Goal: Task Accomplishment & Management: Manage account settings

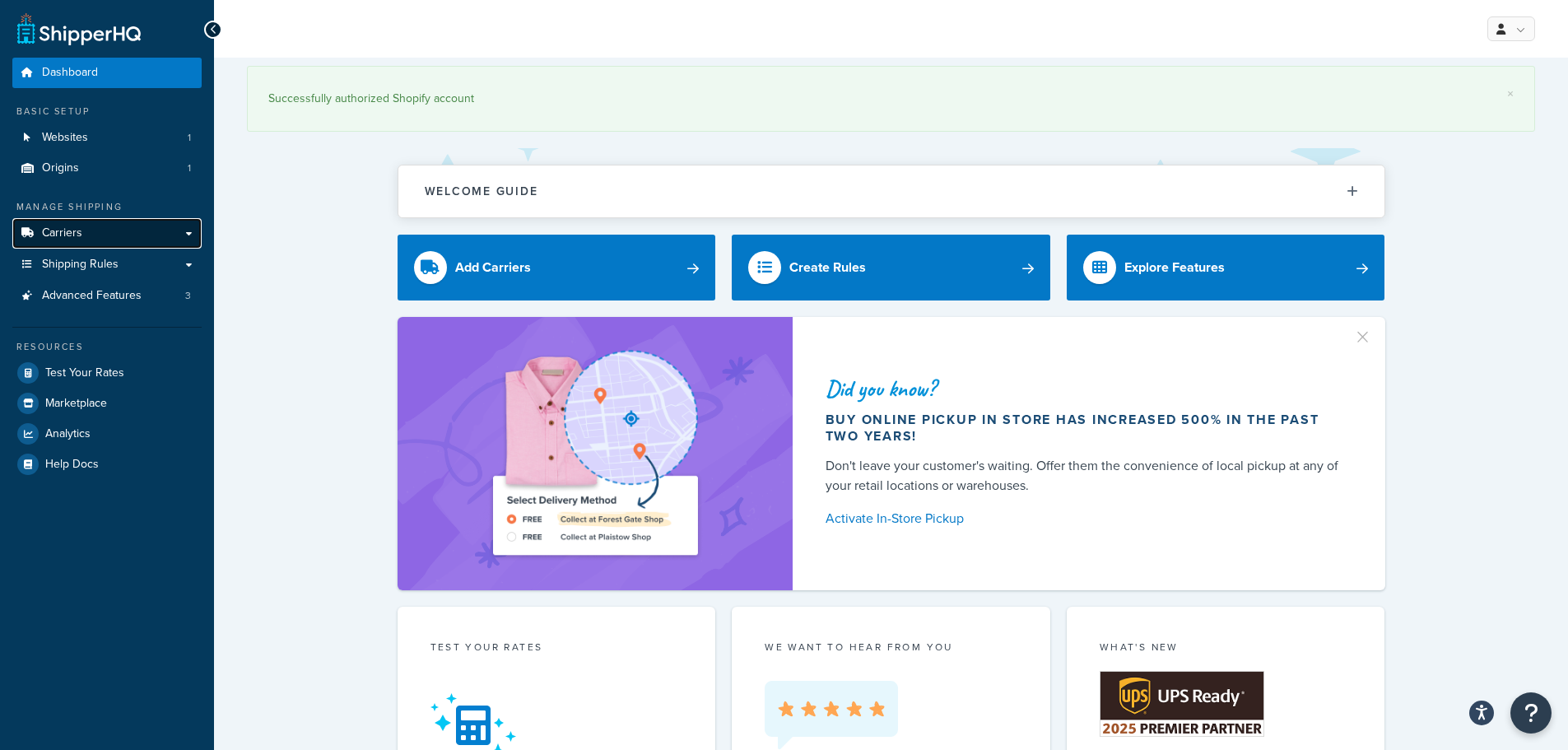
click at [116, 239] on link "Carriers" at bounding box center [107, 234] width 190 height 31
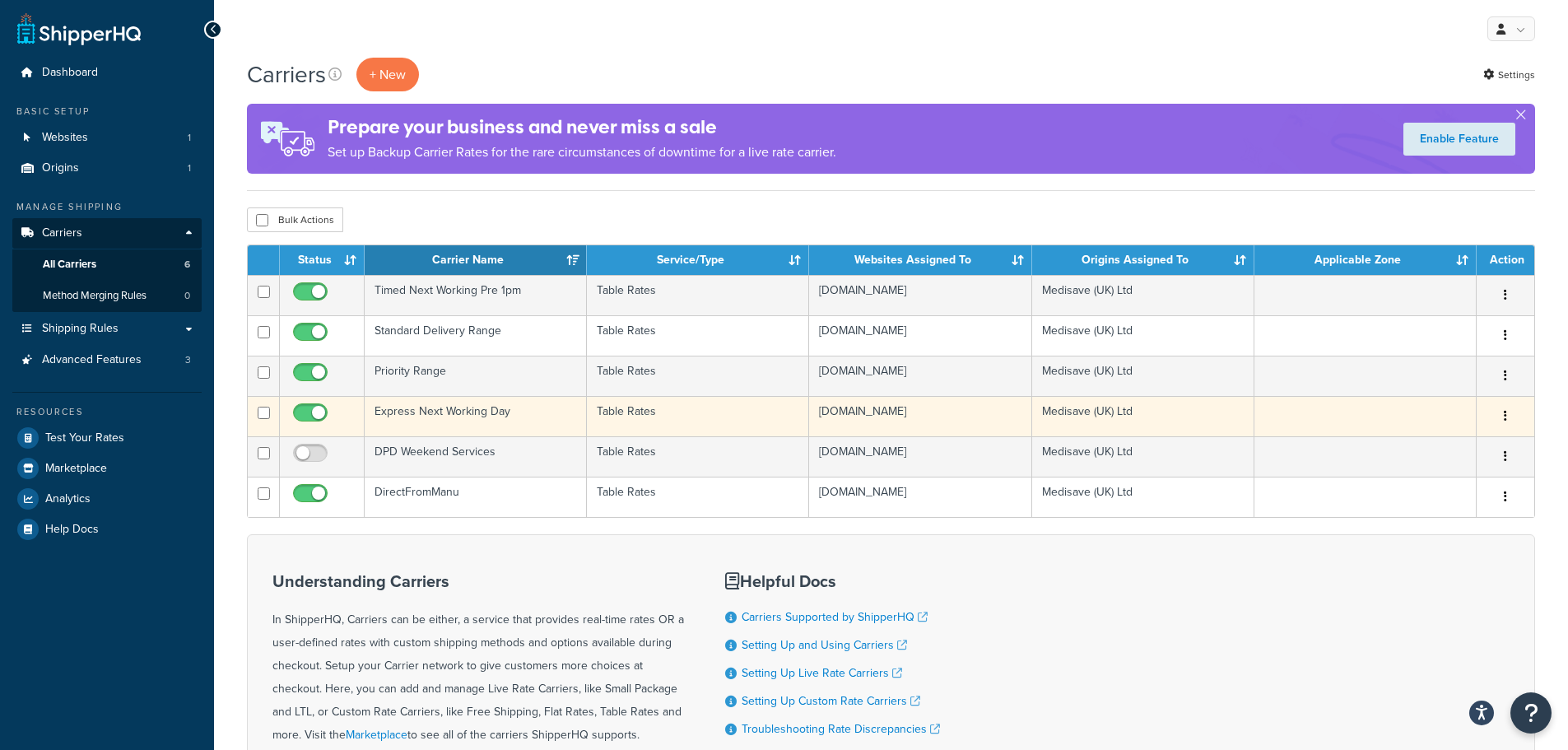
click at [499, 420] on td "Express Next Working Day" at bounding box center [475, 416] width 223 height 40
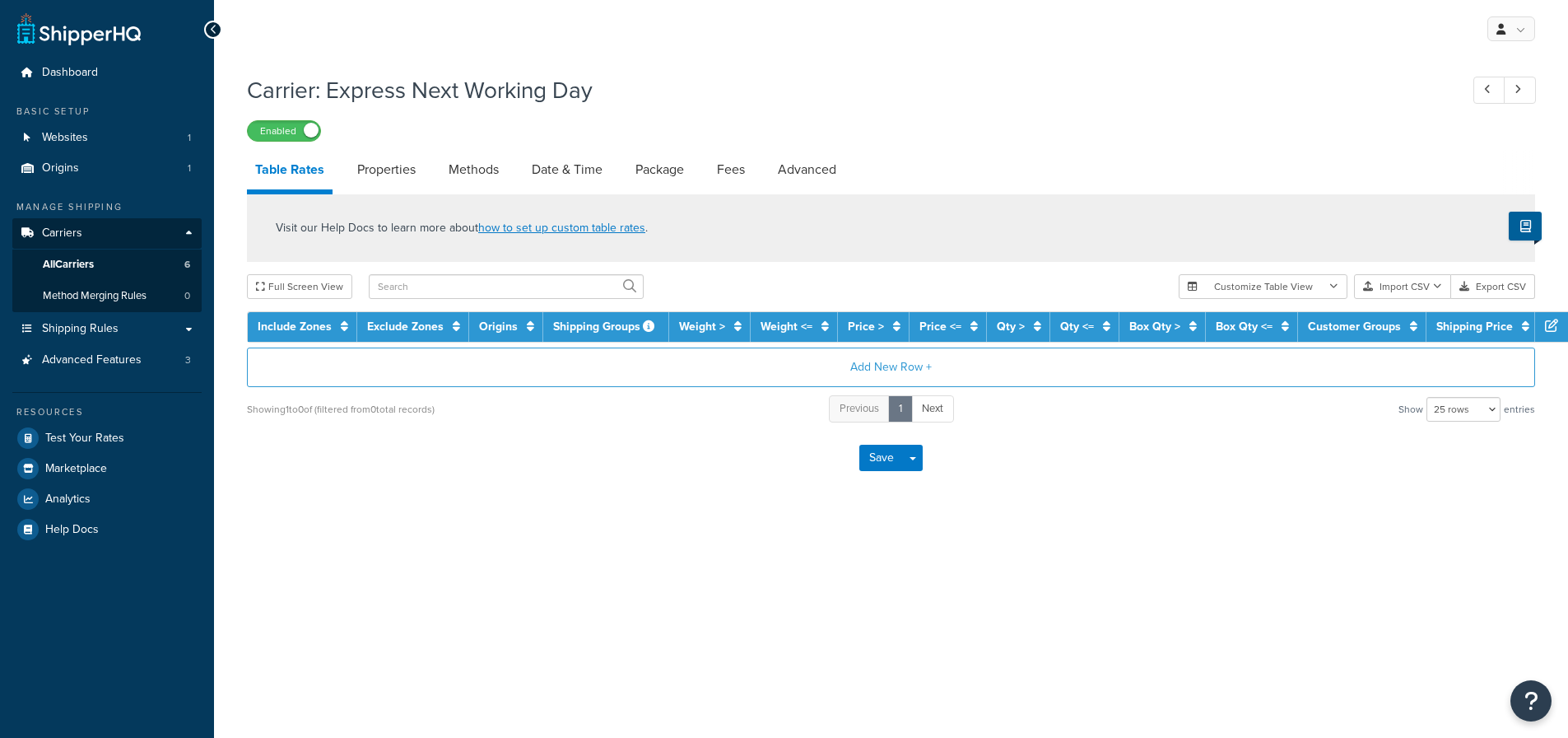
select select "25"
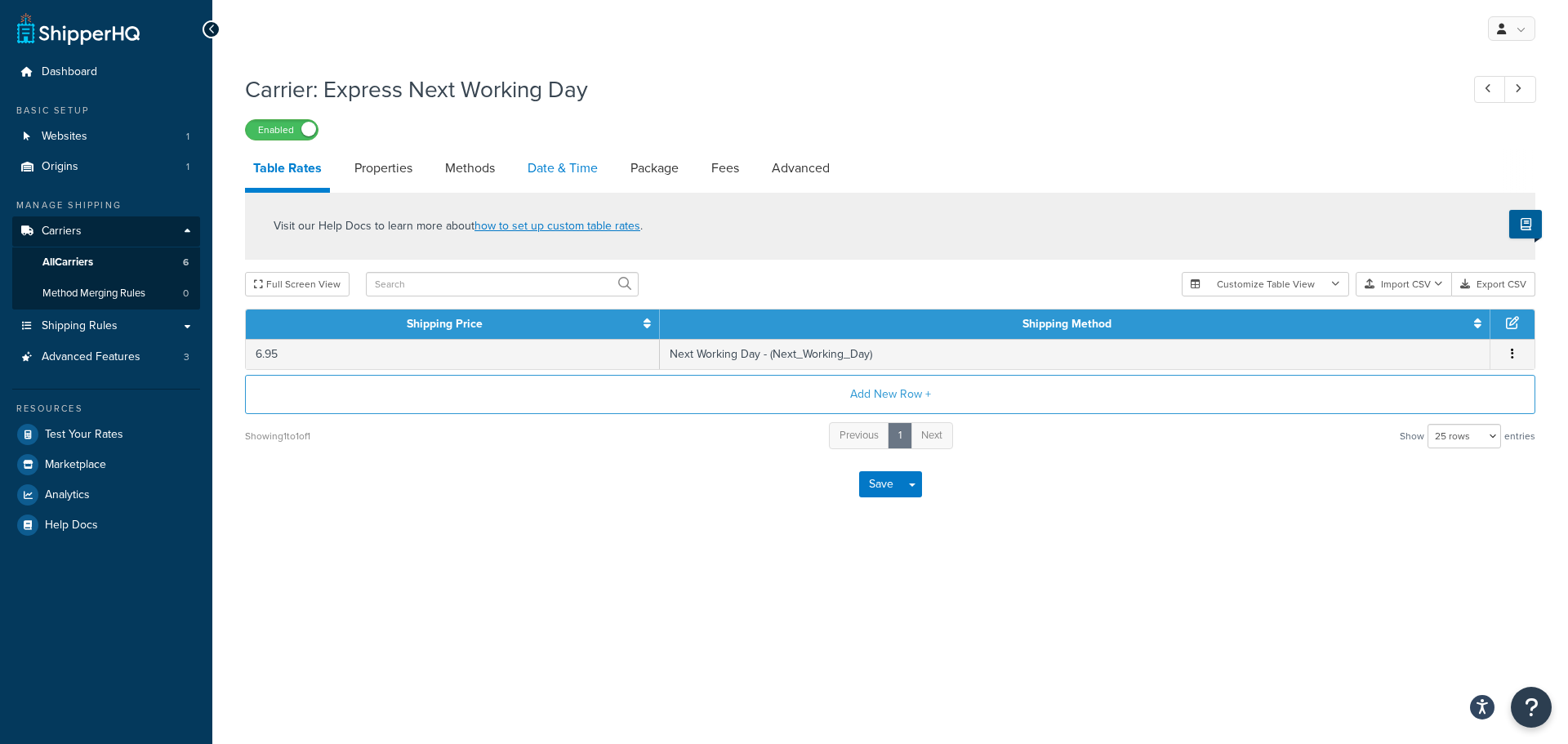
click at [562, 161] on link "Date & Time" at bounding box center [563, 168] width 86 height 40
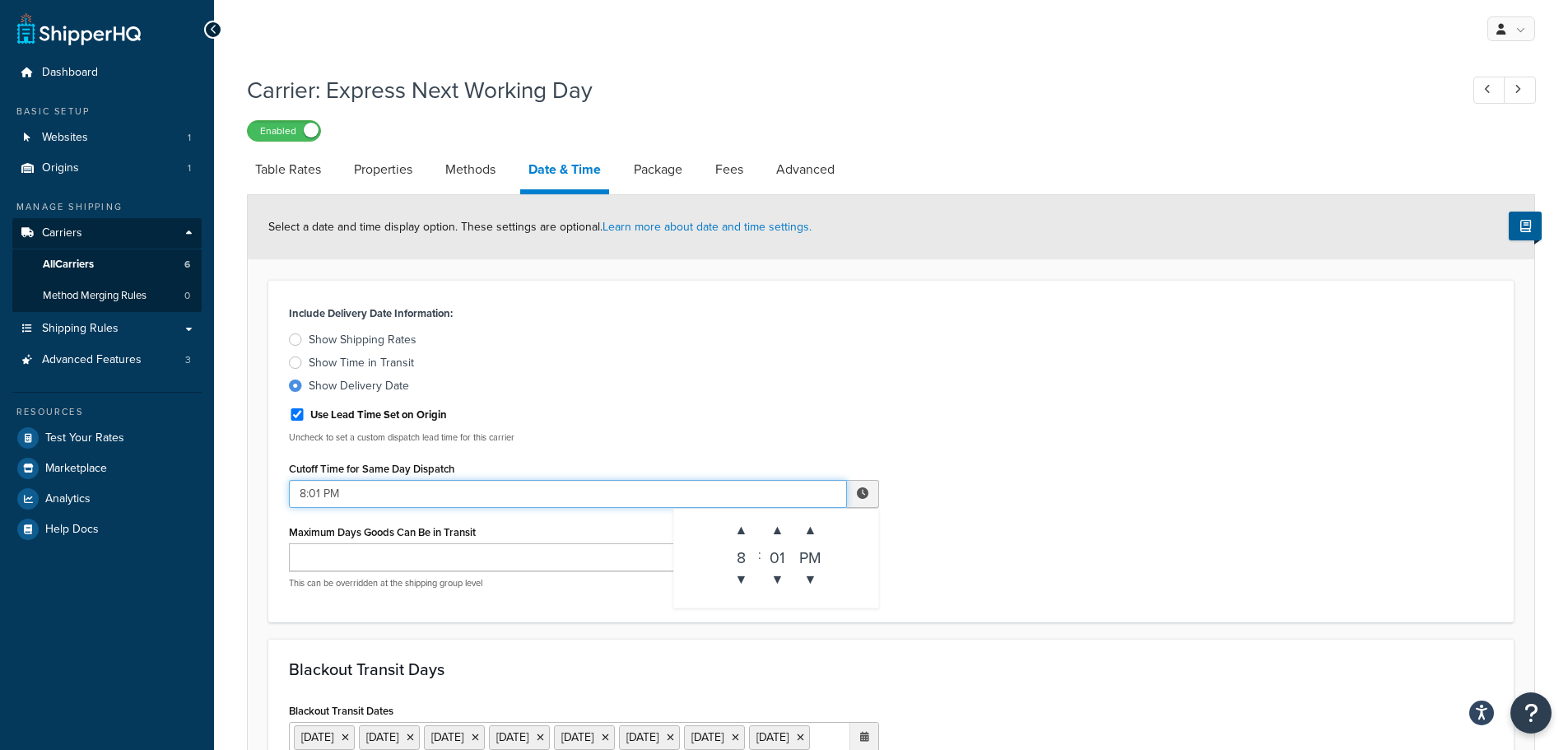
drag, startPoint x: 305, startPoint y: 495, endPoint x: 296, endPoint y: 494, distance: 9.1
click at [296, 494] on input "8:01 PM" at bounding box center [567, 494] width 558 height 28
type input "12:01 PM"
click at [788, 372] on label "Show Time in Transit" at bounding box center [583, 363] width 590 height 16
click at [0, 0] on input "Show Time in Transit" at bounding box center [0, 0] width 0 height 0
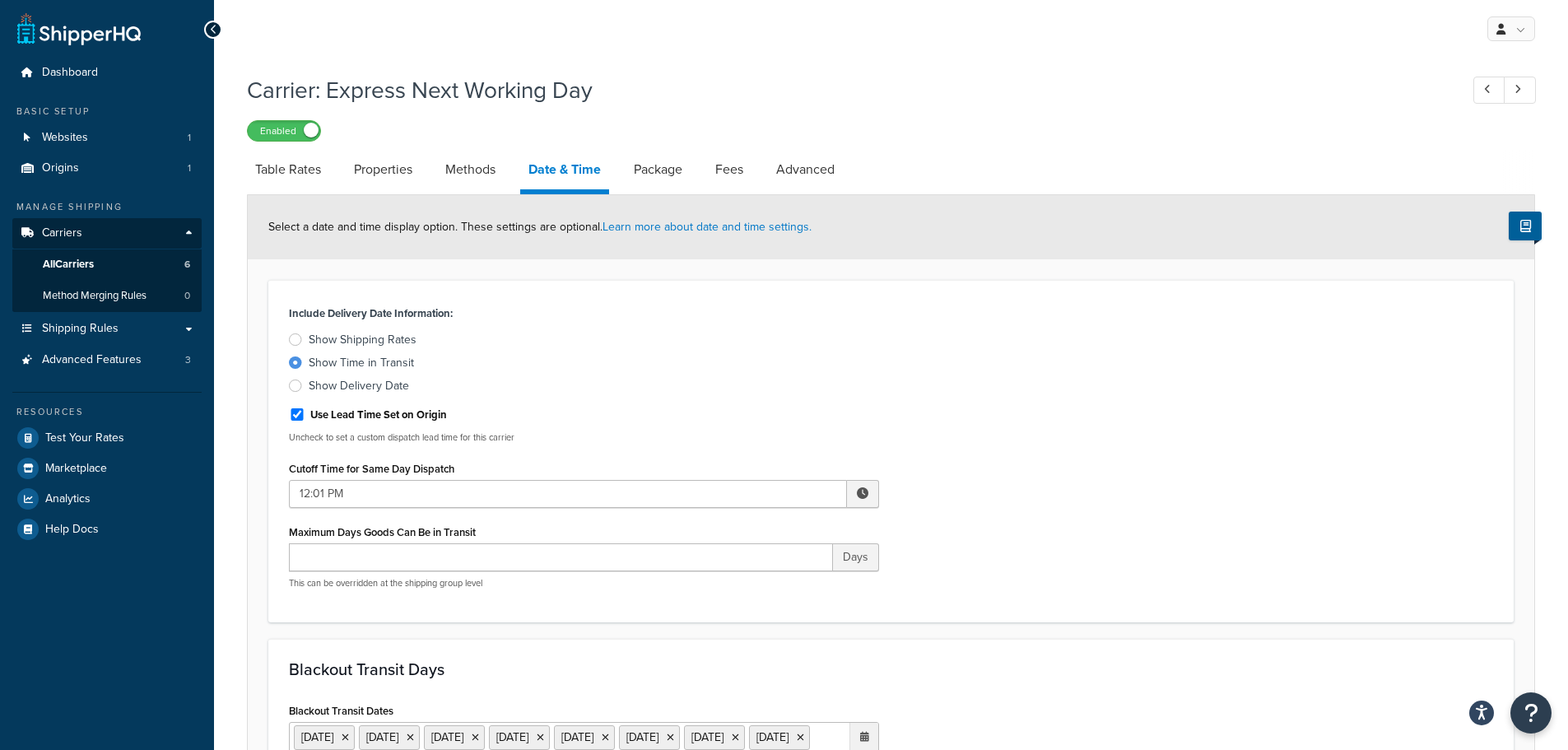
click at [367, 383] on div "Show Delivery Date" at bounding box center [358, 386] width 101 height 16
click at [0, 0] on input "Show Delivery Date" at bounding box center [0, 0] width 0 height 0
select select "25"
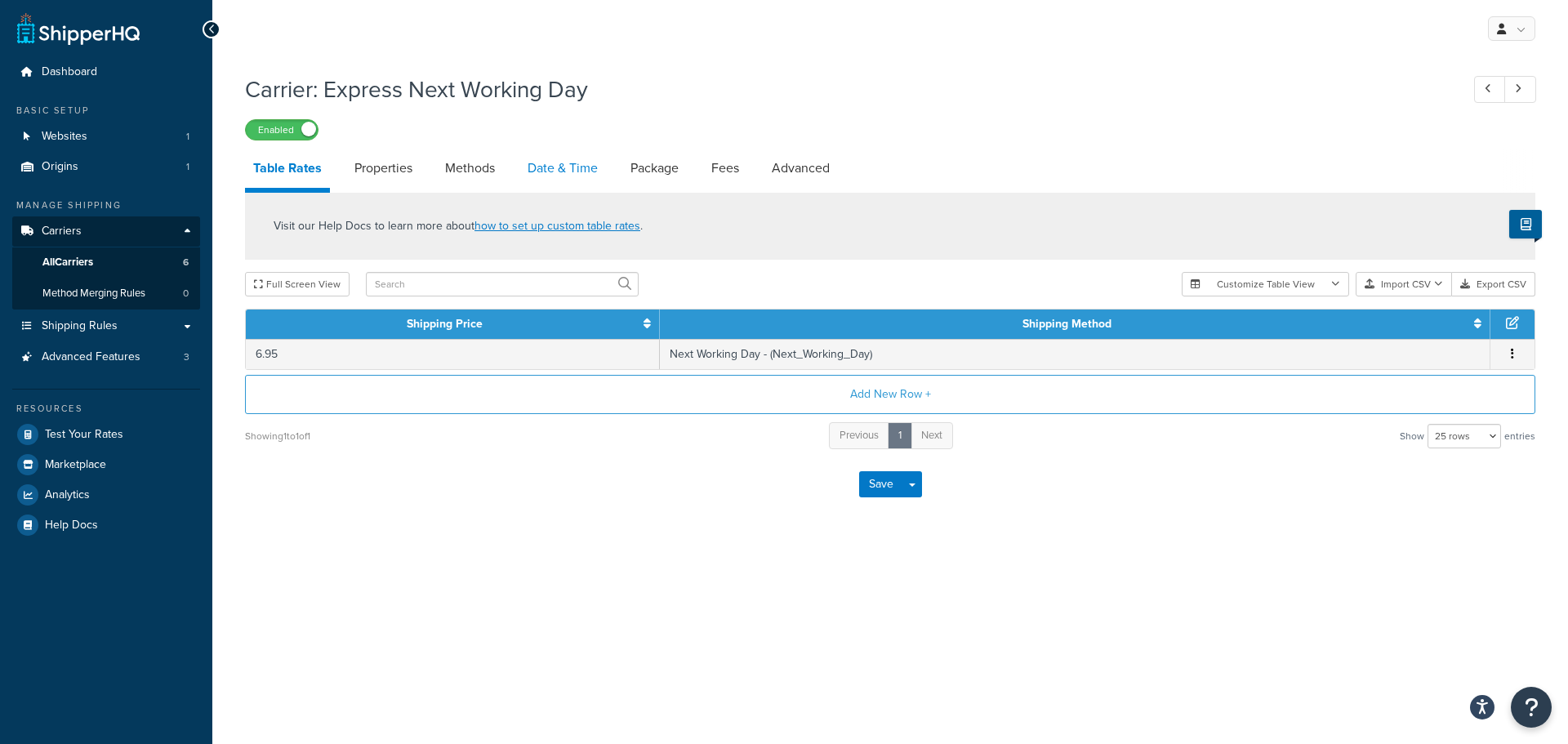
click at [558, 168] on link "Date & Time" at bounding box center [563, 168] width 86 height 40
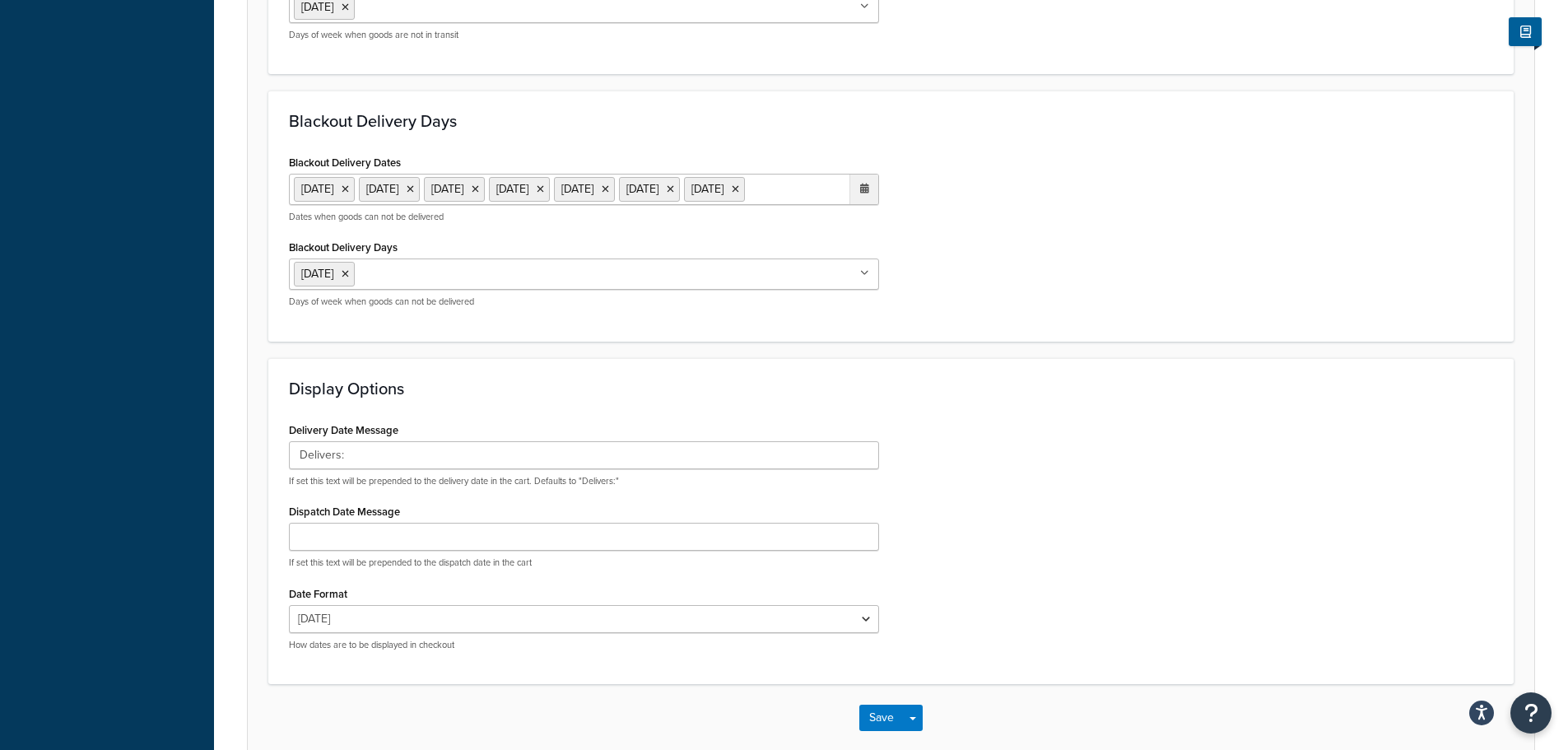
scroll to position [961, 0]
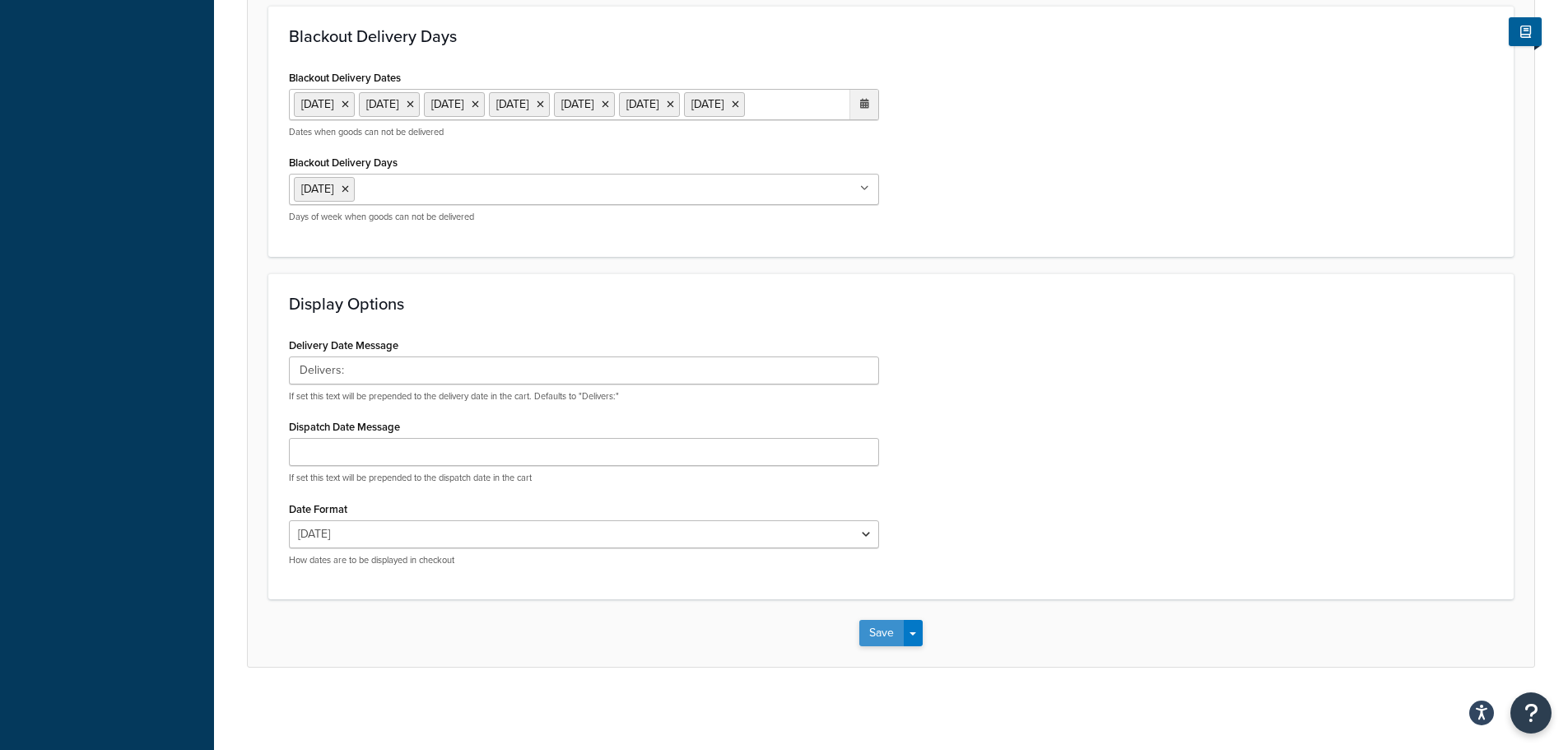
click at [869, 637] on button "Save" at bounding box center [881, 633] width 45 height 26
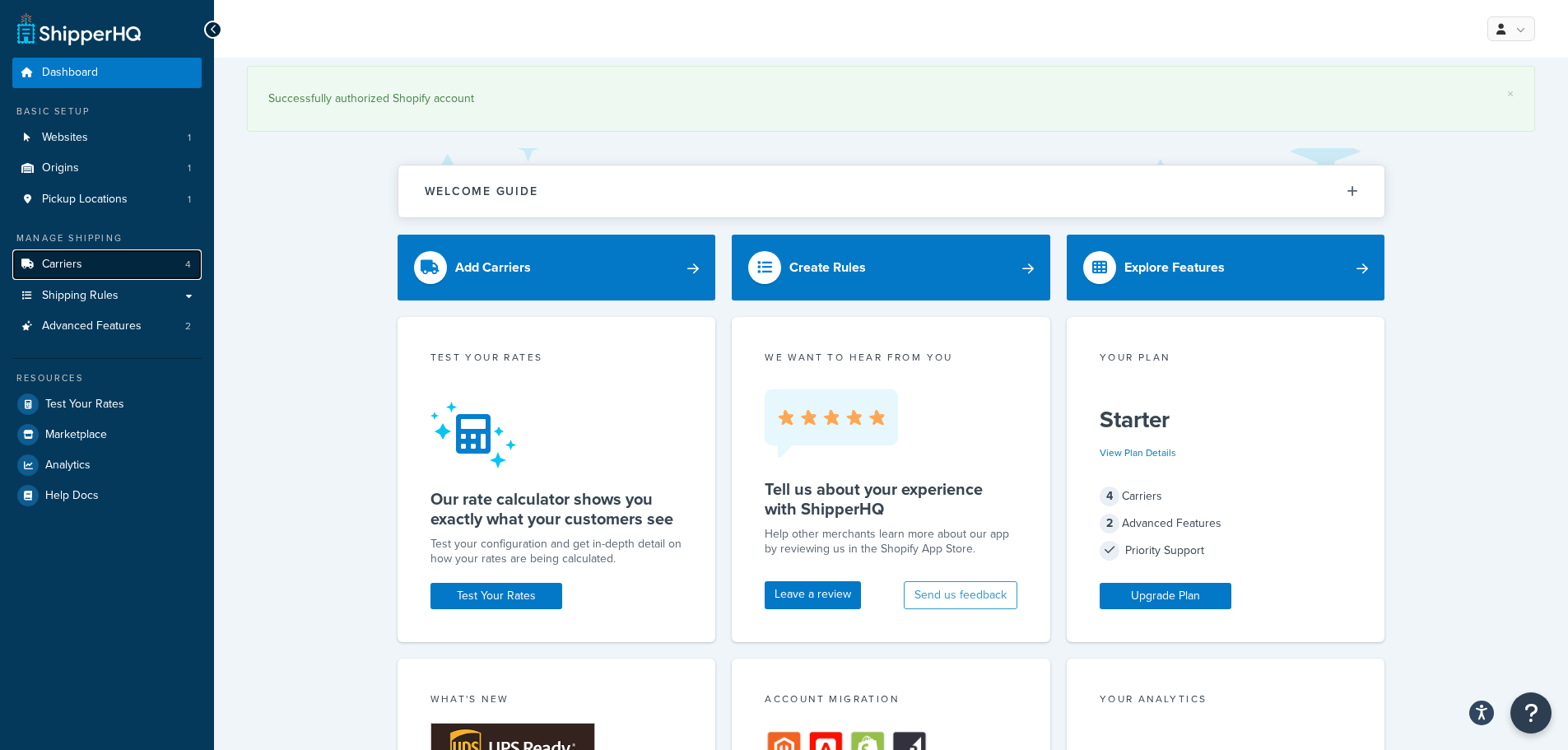
click at [119, 276] on link "Carriers 4" at bounding box center [107, 265] width 190 height 31
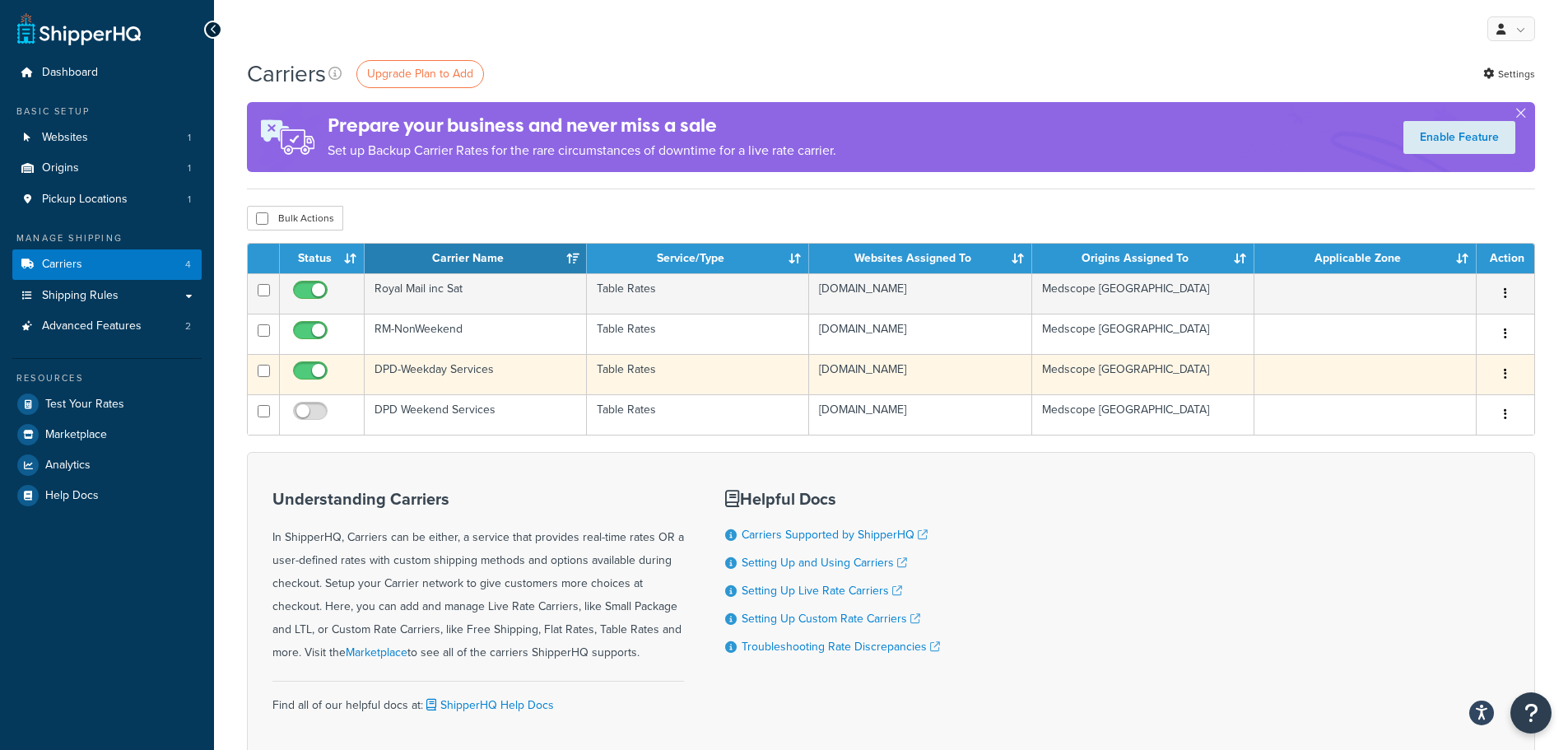
click at [463, 374] on td "DPD-Weekday Services" at bounding box center [475, 375] width 223 height 40
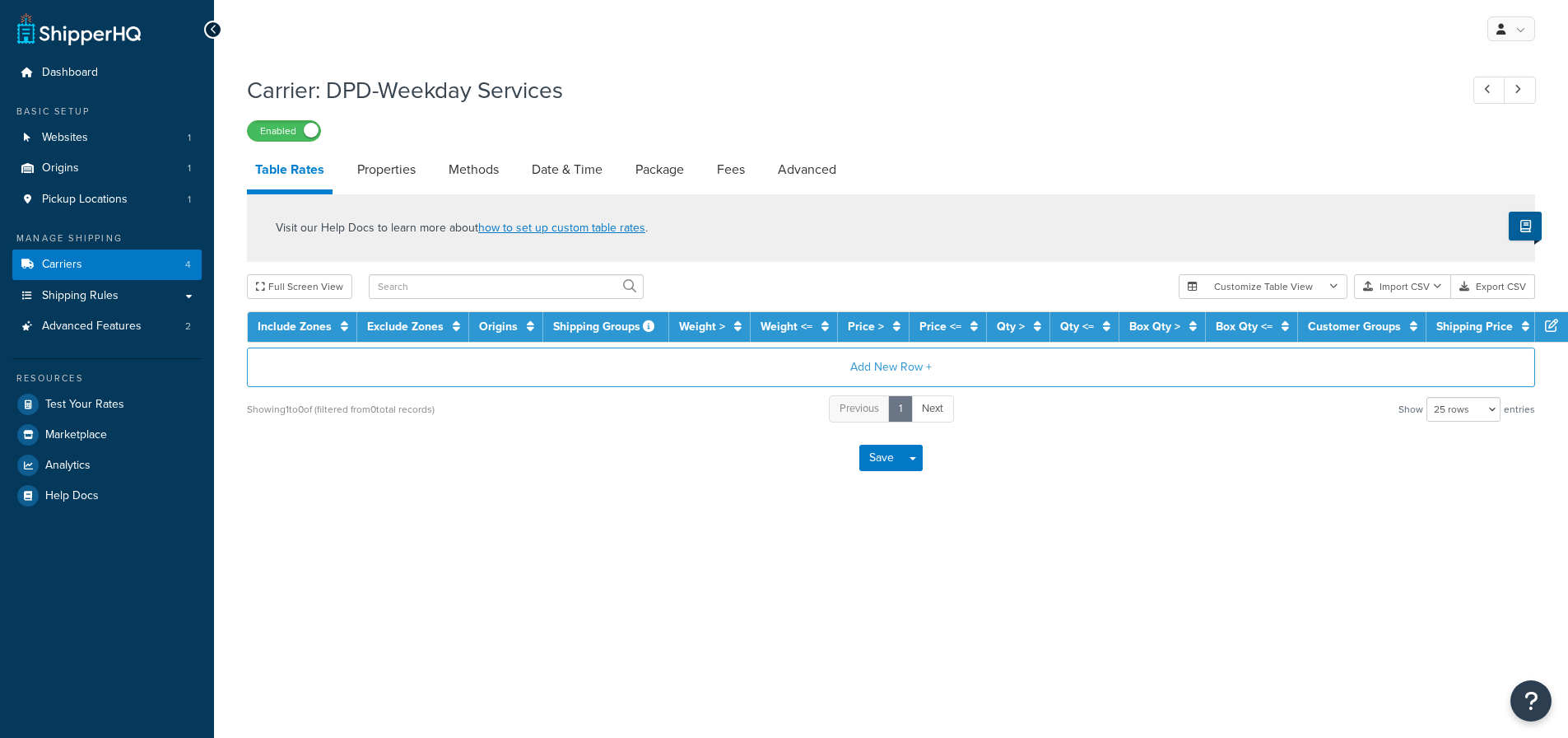
select select "25"
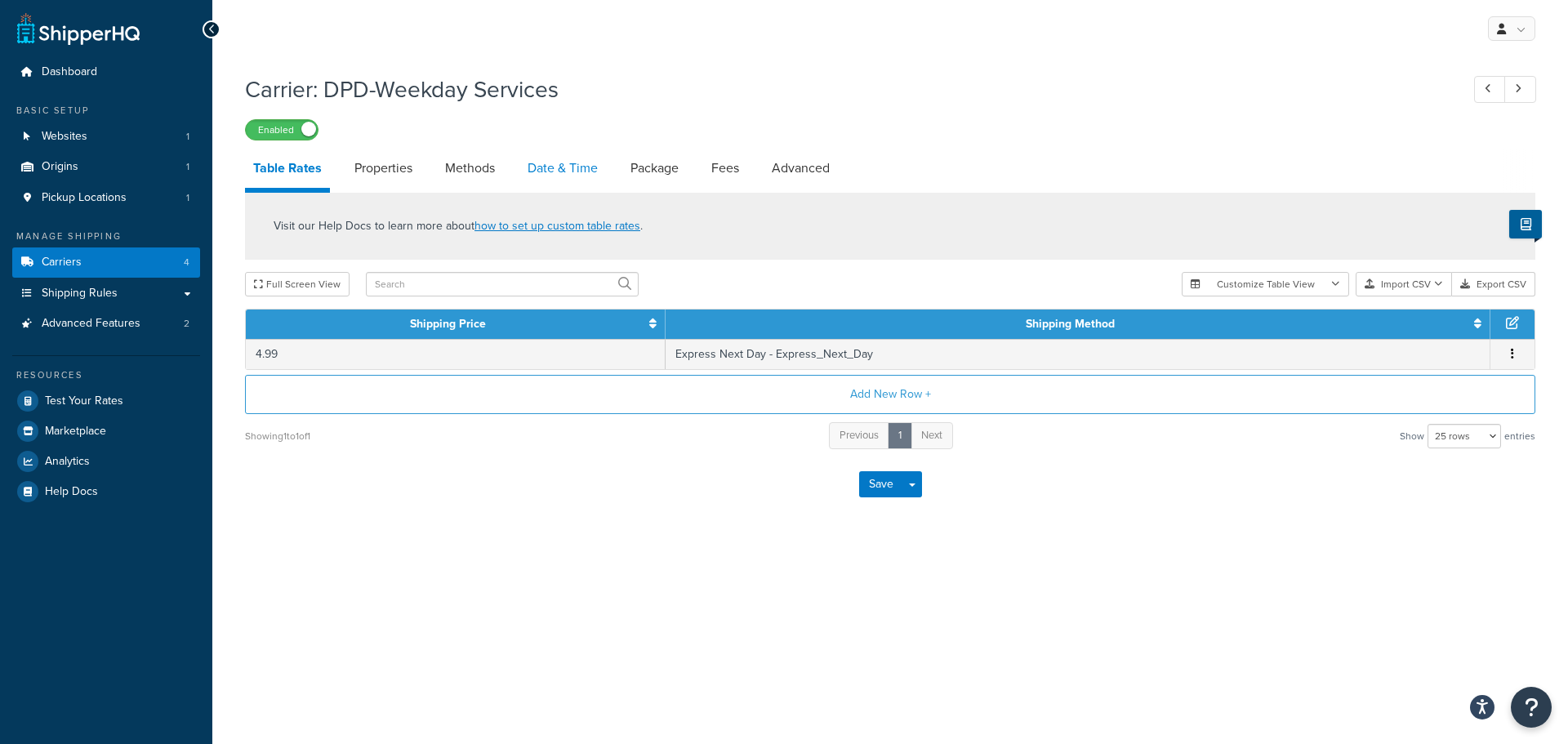
click at [558, 168] on link "Date & Time" at bounding box center [563, 168] width 86 height 40
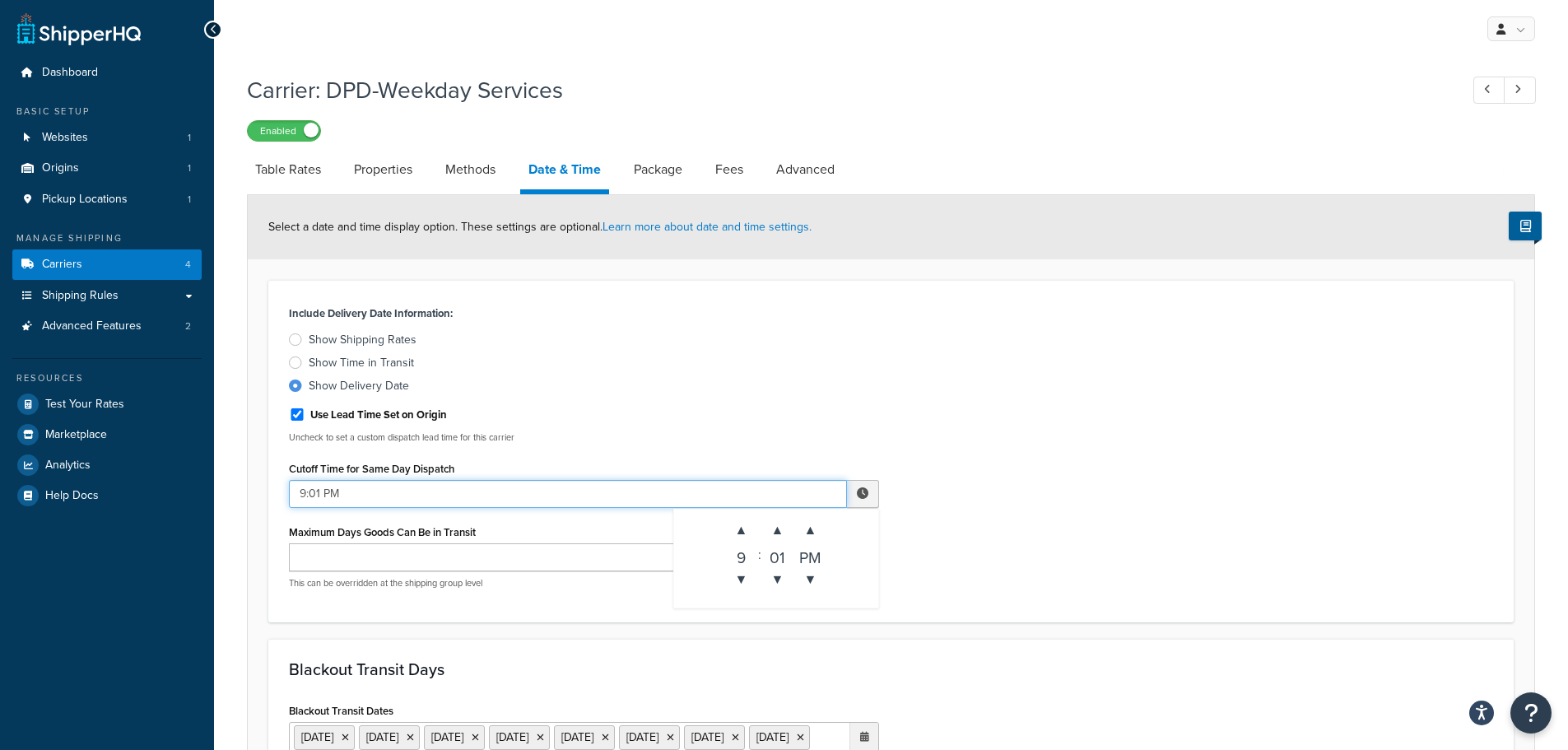
click at [288, 497] on div "Include Delivery Date Information: Show Shipping Rates Show Time in Transit Sho…" at bounding box center [584, 451] width 615 height 301
type input "12:01 PM"
click at [1046, 575] on div "Include Delivery Date Information: Show Shipping Rates Show Time in Transit Sho…" at bounding box center [890, 451] width 1229 height 301
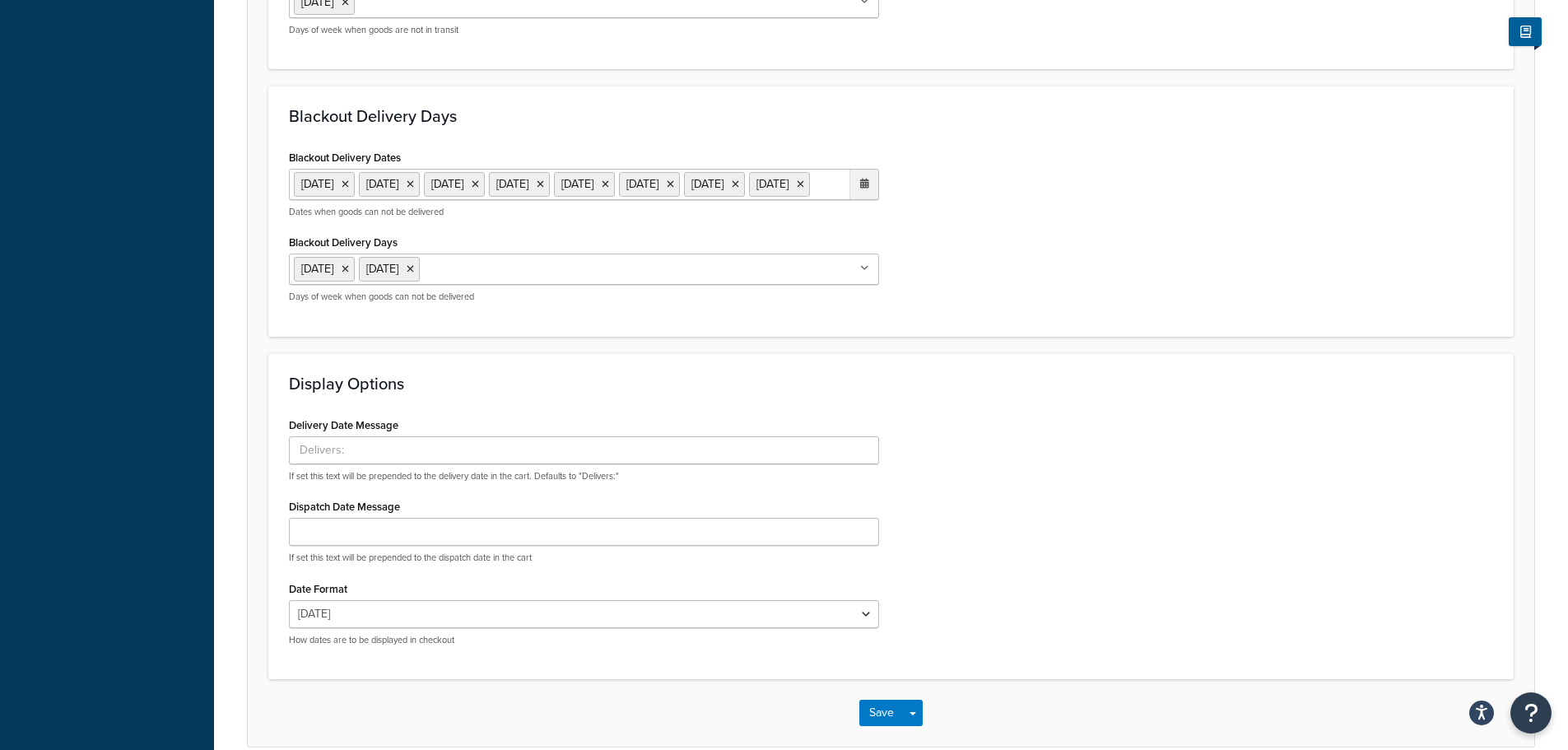
scroll to position [961, 0]
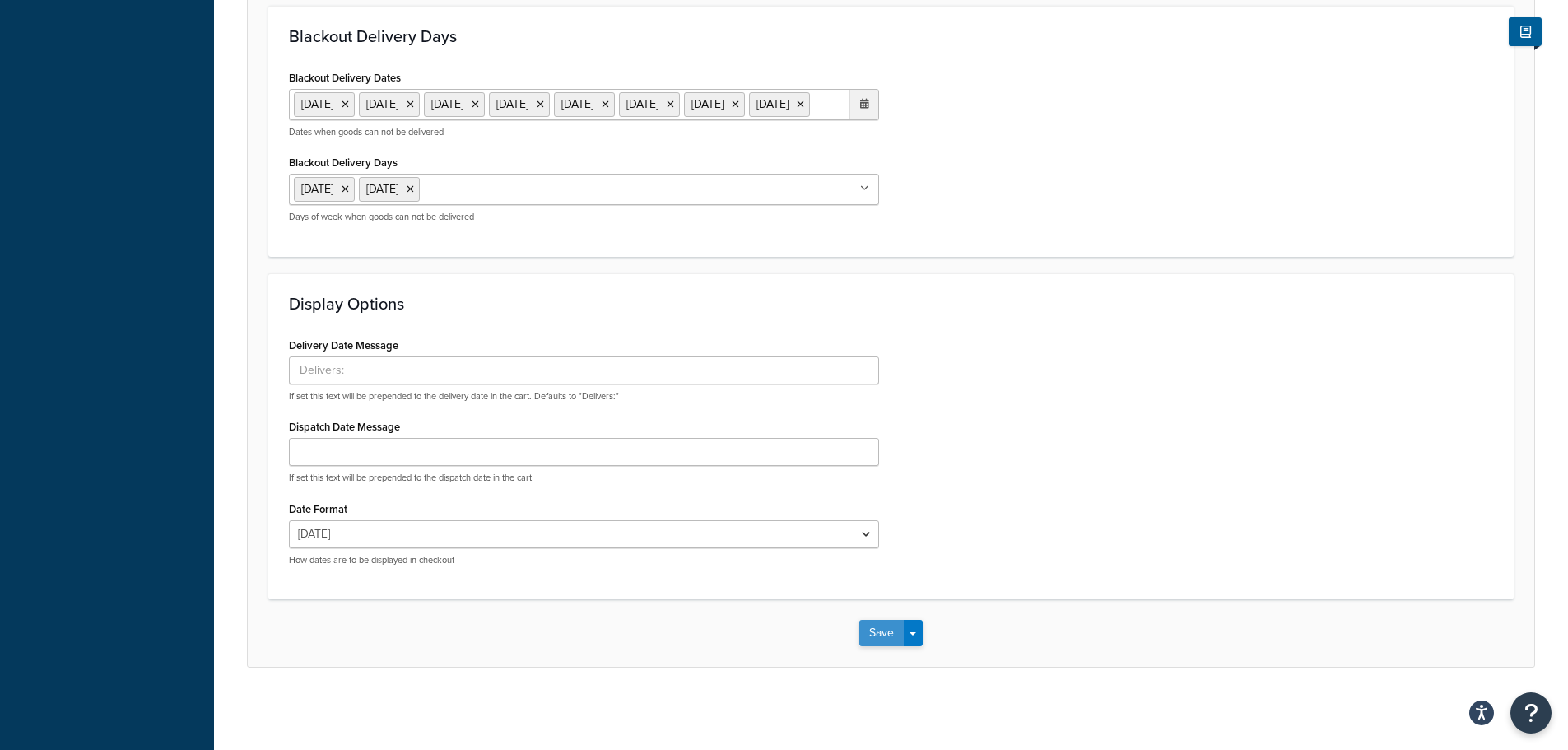
click at [866, 636] on button "Save" at bounding box center [881, 633] width 45 height 26
